Goal: Register for event/course

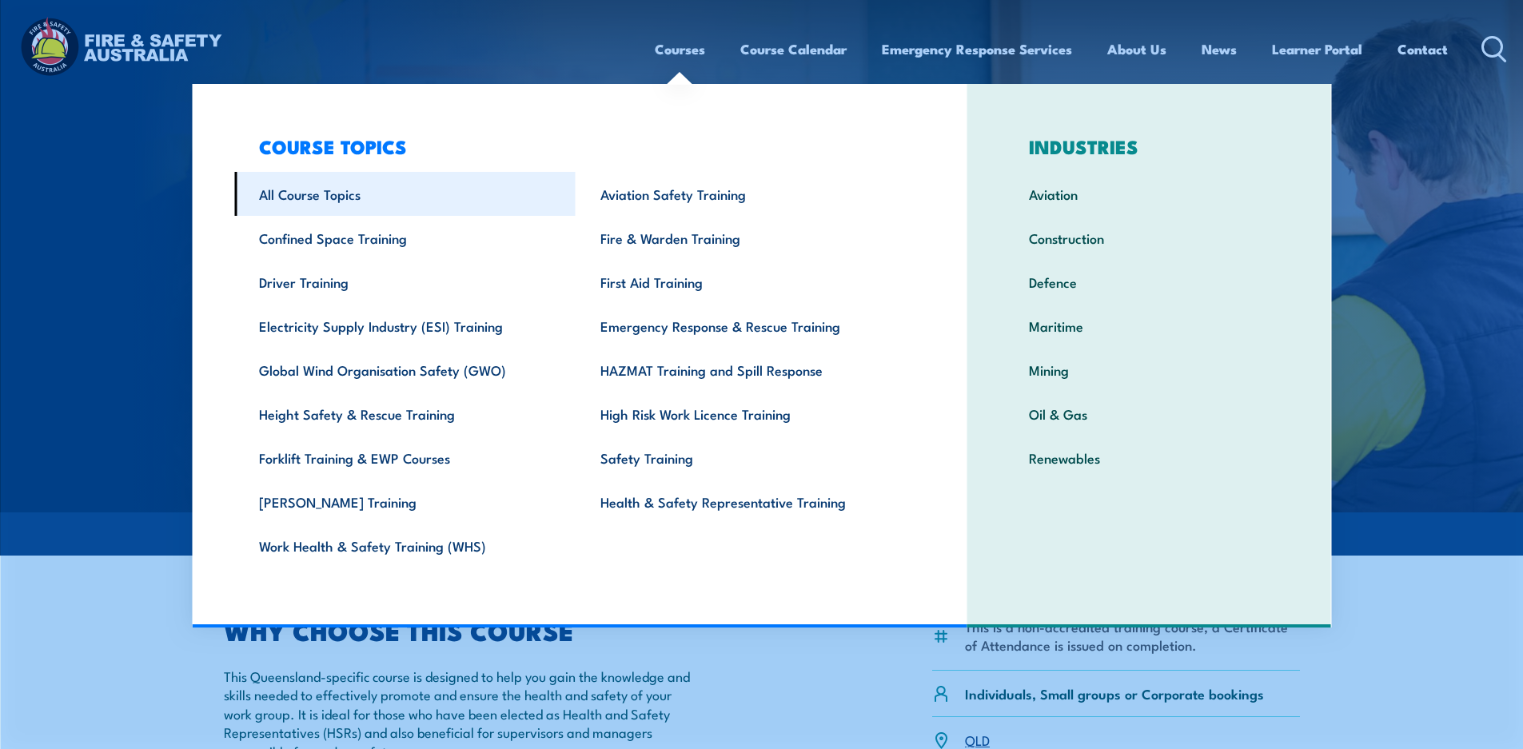
click at [338, 197] on link "All Course Topics" at bounding box center [404, 194] width 341 height 44
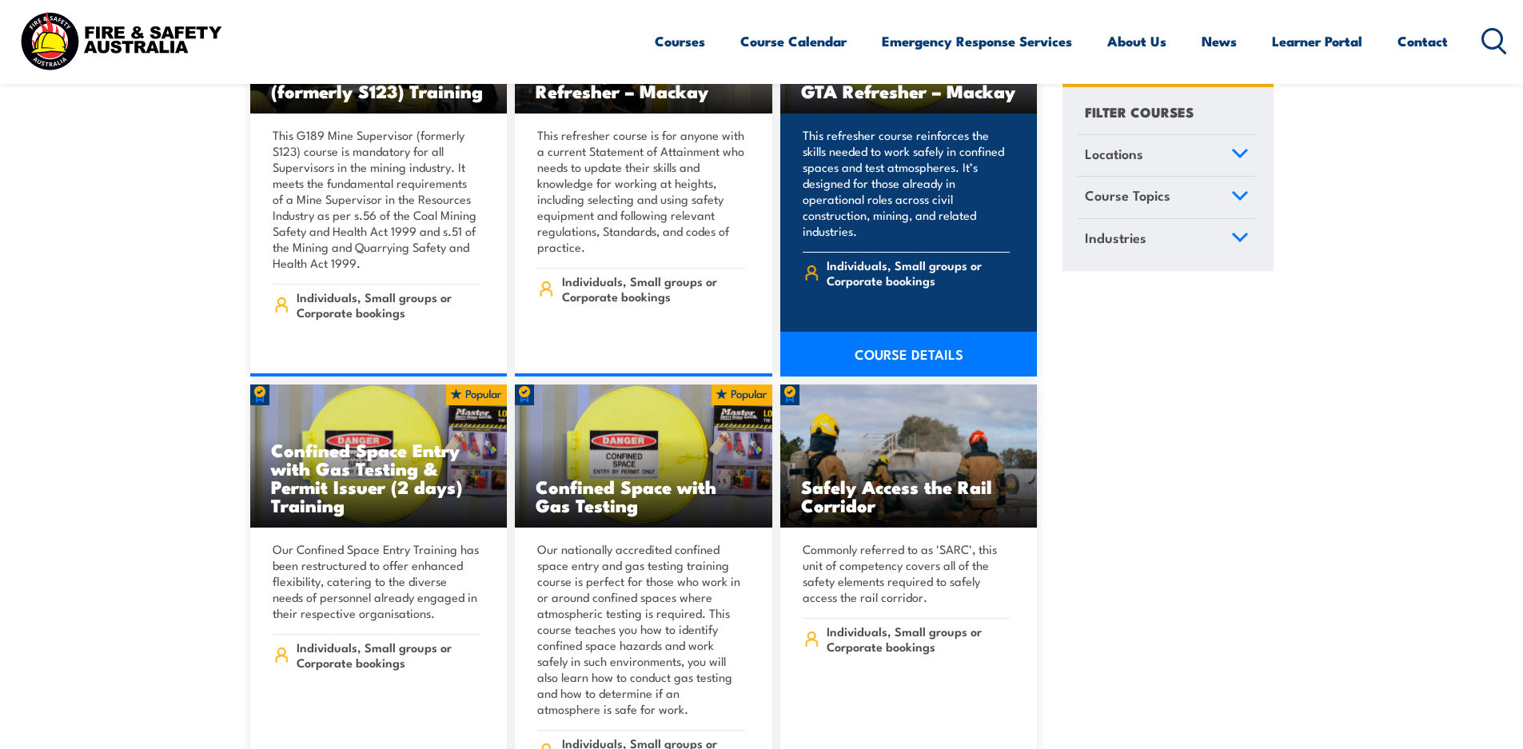
scroll to position [1679, 0]
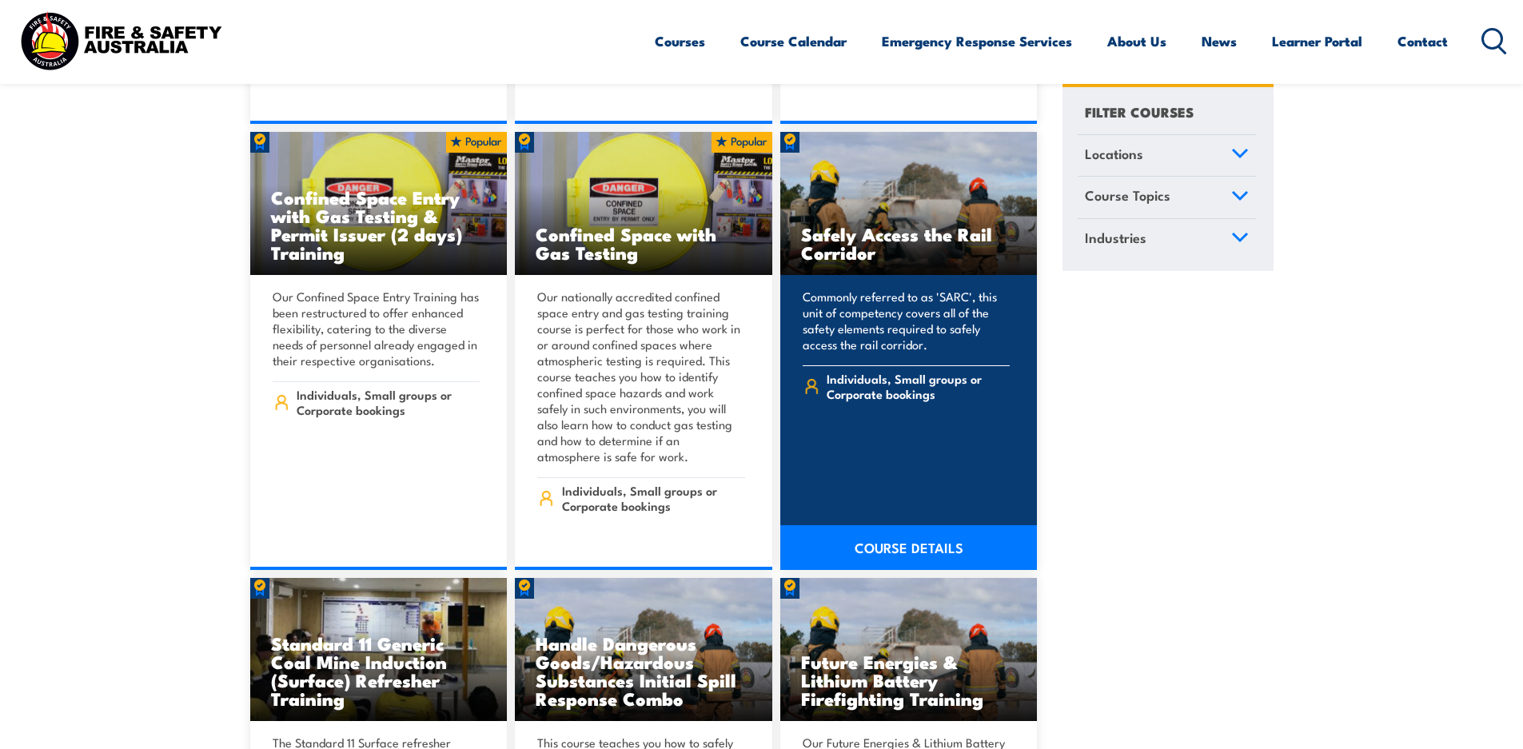
click at [904, 533] on link "COURSE DETAILS" at bounding box center [908, 547] width 257 height 45
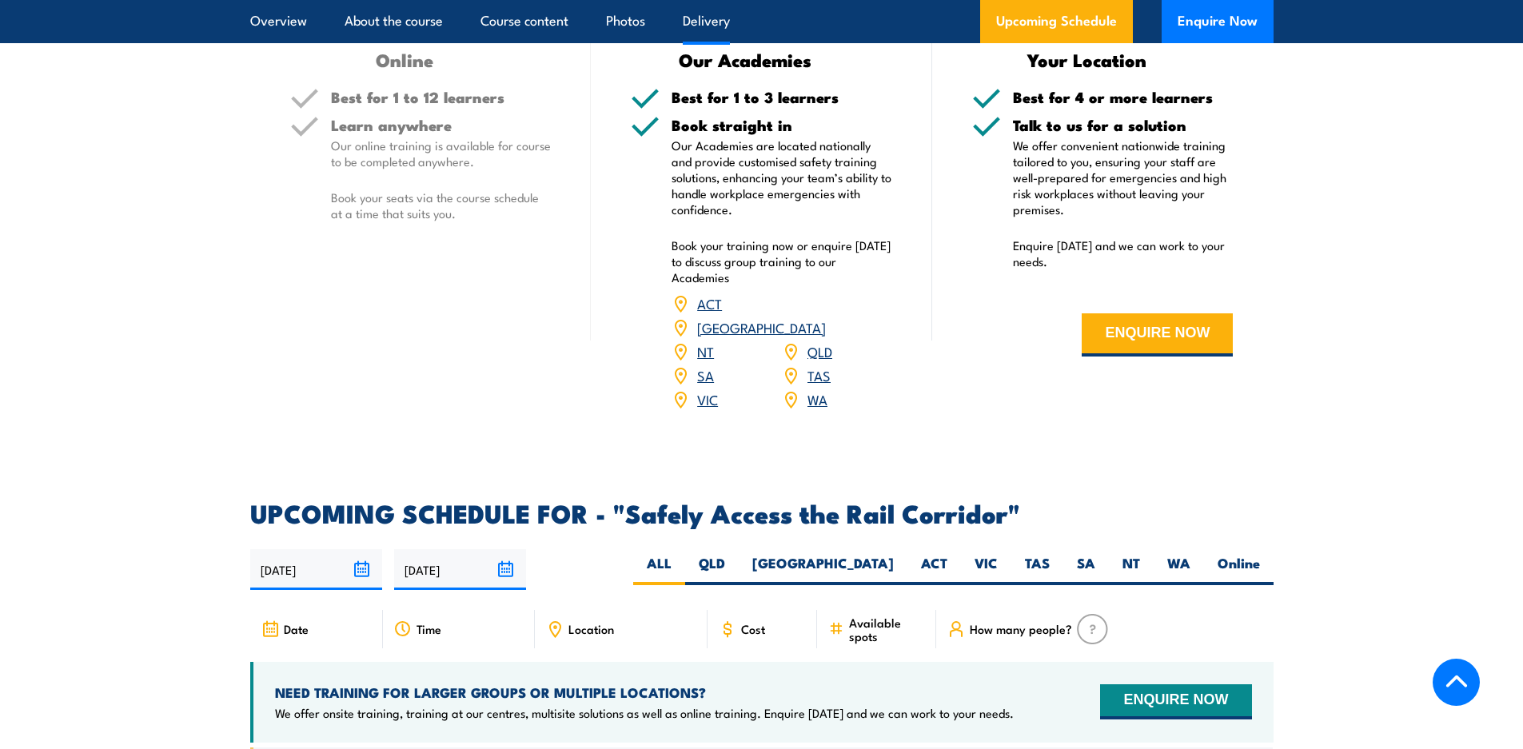
scroll to position [2078, 0]
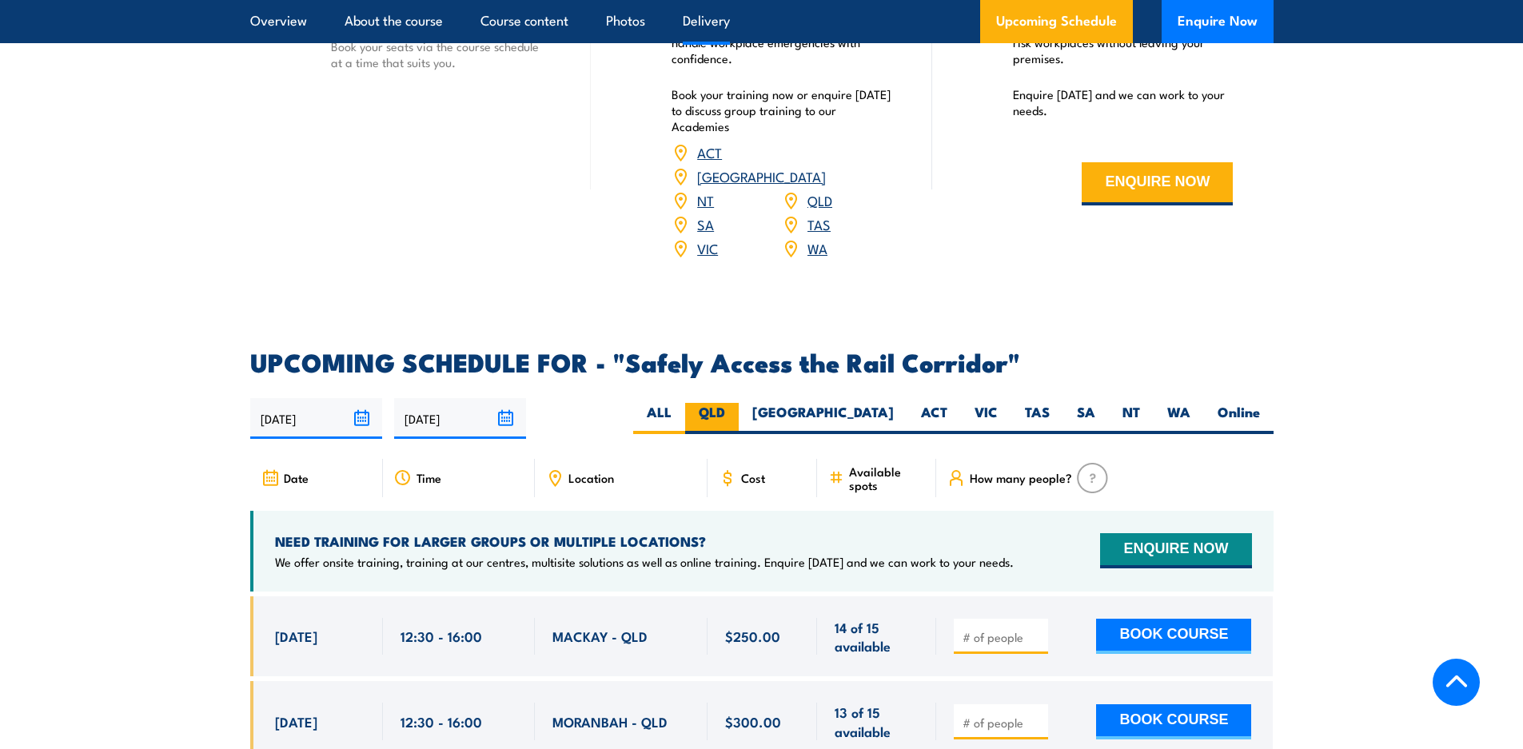
click at [739, 403] on label "QLD" at bounding box center [712, 418] width 54 height 31
click at [735, 403] on input "QLD" at bounding box center [730, 408] width 10 height 10
radio input "true"
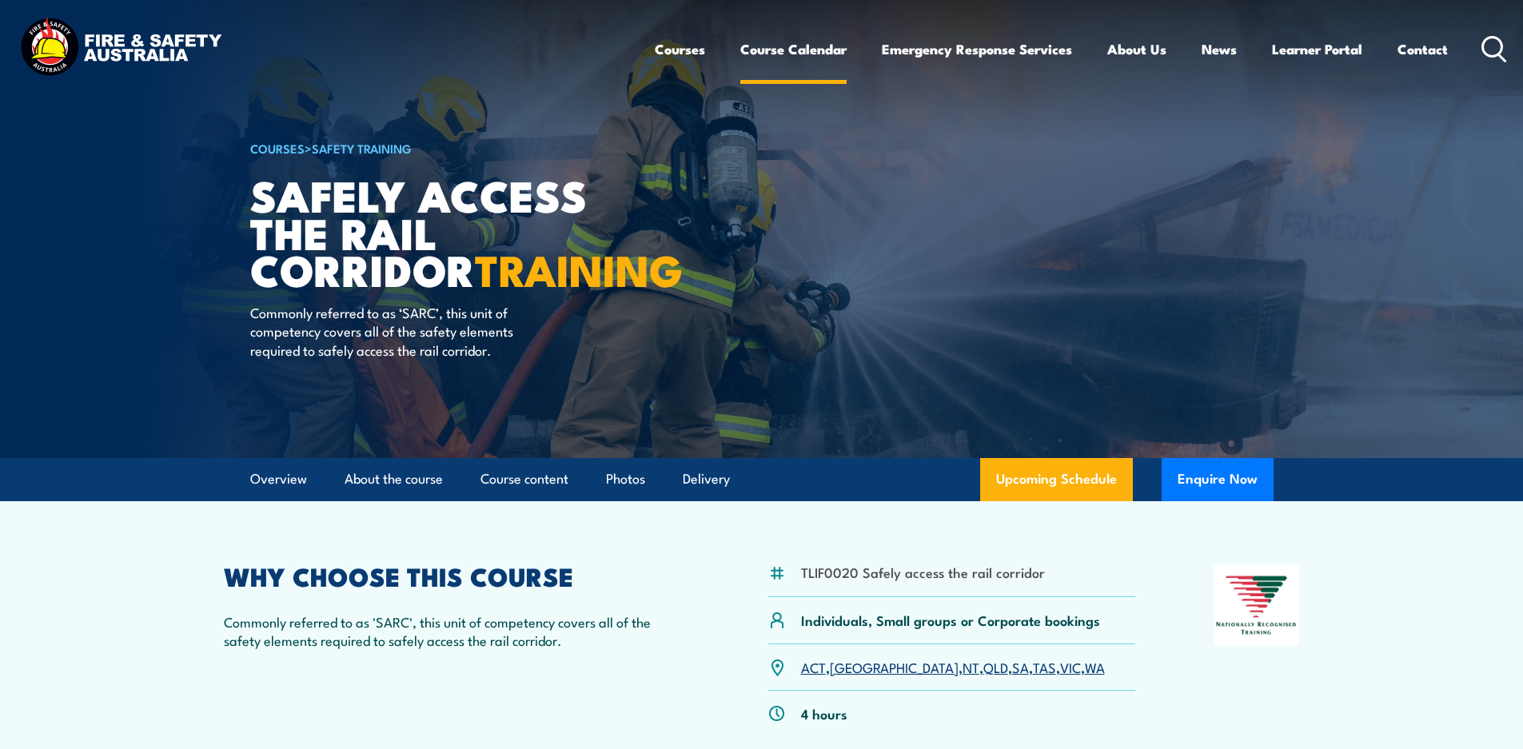
click at [764, 48] on link "Course Calendar" at bounding box center [793, 49] width 106 height 42
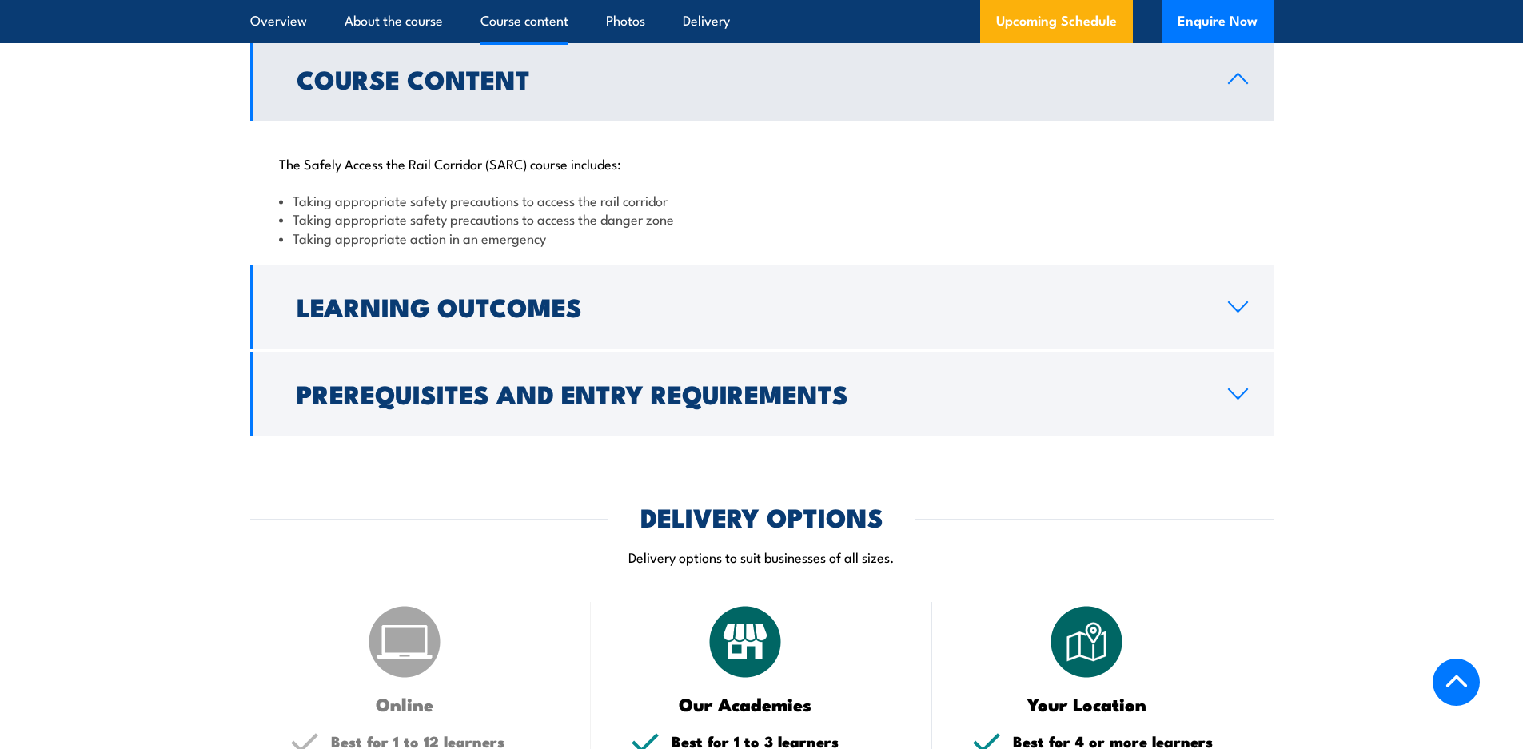
scroll to position [1519, 0]
